Goal: Check status

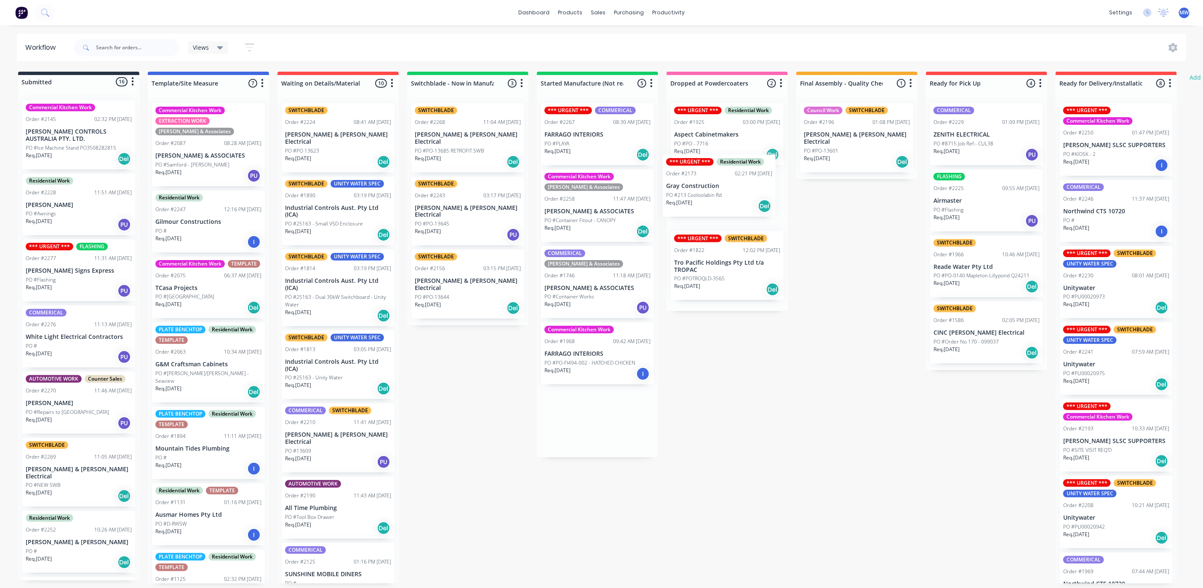
drag, startPoint x: 582, startPoint y: 429, endPoint x: 713, endPoint y: 203, distance: 260.9
click at [713, 203] on div "Submitted 16 Status colour #273444 hex #273444 Save Cancel Summaries Total orde…" at bounding box center [696, 327] width 1405 height 511
